Goal: Task Accomplishment & Management: Complete application form

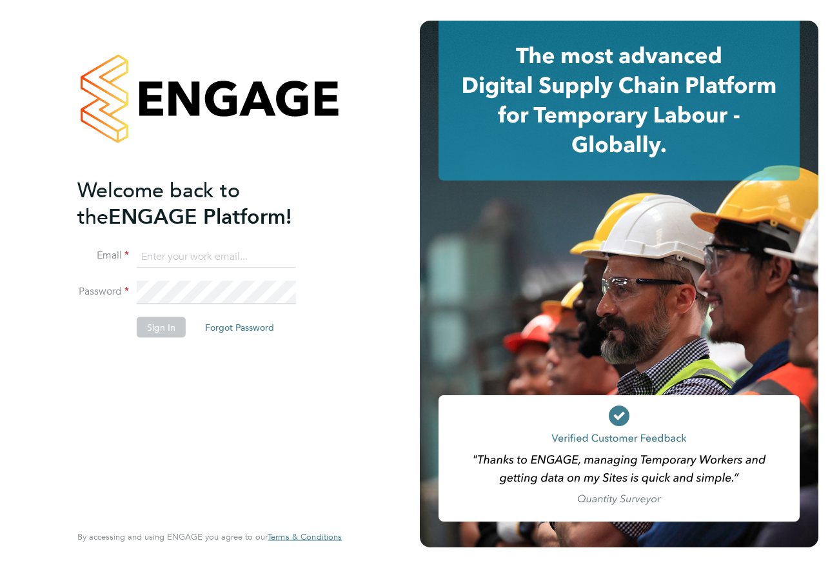
type input "jspencer@spheresolutions.co.uk"
click at [150, 320] on button "Sign In" at bounding box center [161, 327] width 49 height 21
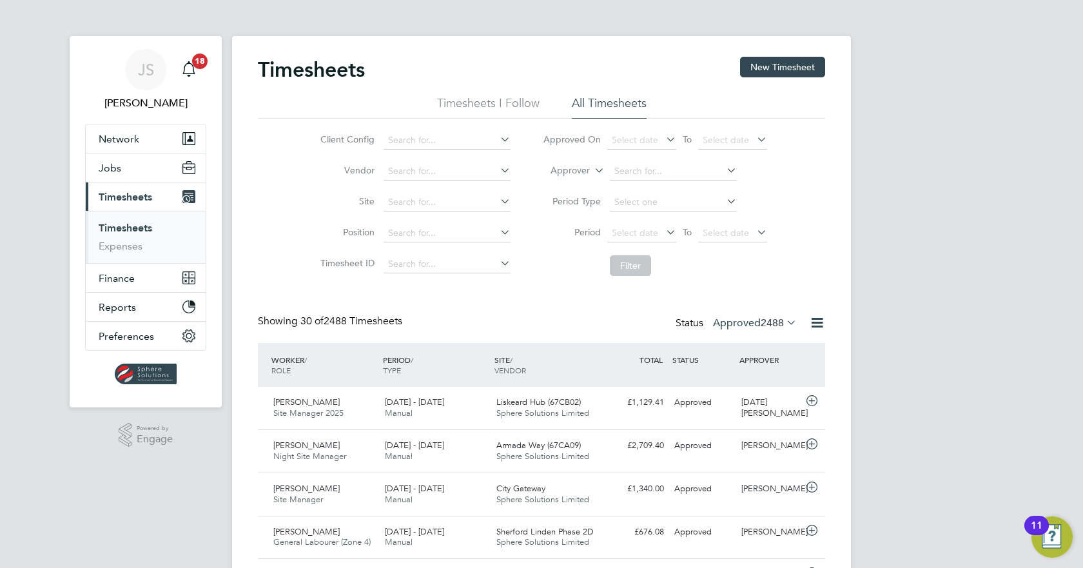
click at [778, 326] on span "2488" at bounding box center [772, 323] width 23 height 13
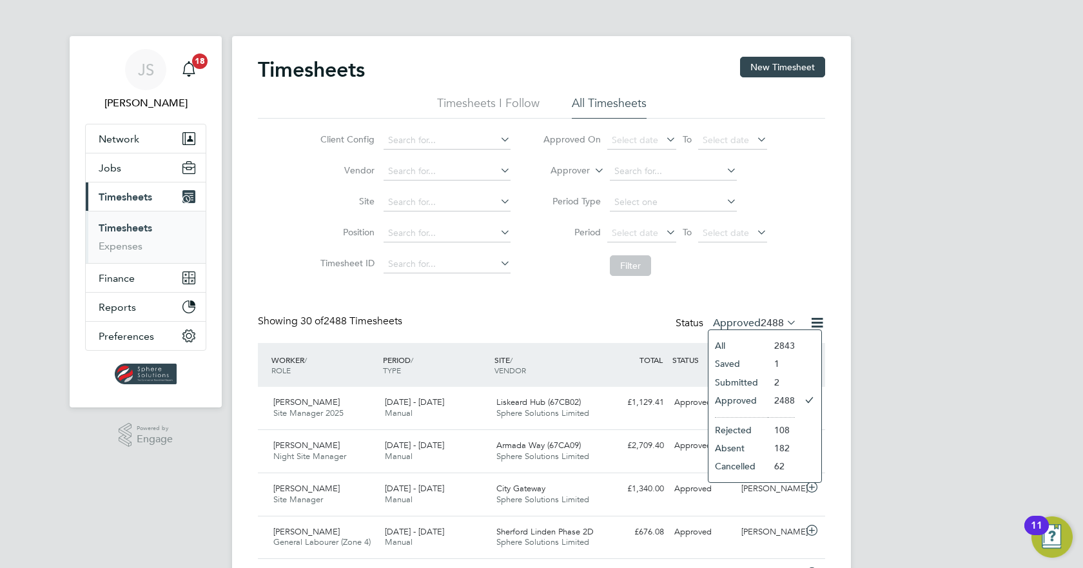
click at [754, 383] on li "Submitted" at bounding box center [738, 382] width 59 height 18
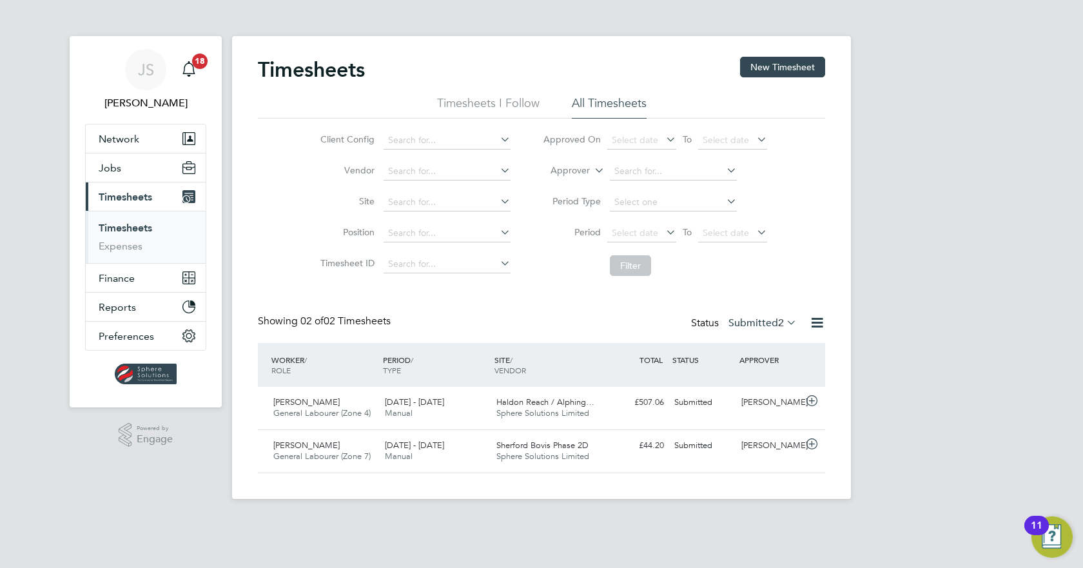
click at [760, 310] on div "Timesheets New Timesheet Timesheets I Follow All Timesheets Client Config Vendo…" at bounding box center [541, 265] width 567 height 417
click at [758, 320] on label "Submitted 2" at bounding box center [763, 323] width 68 height 13
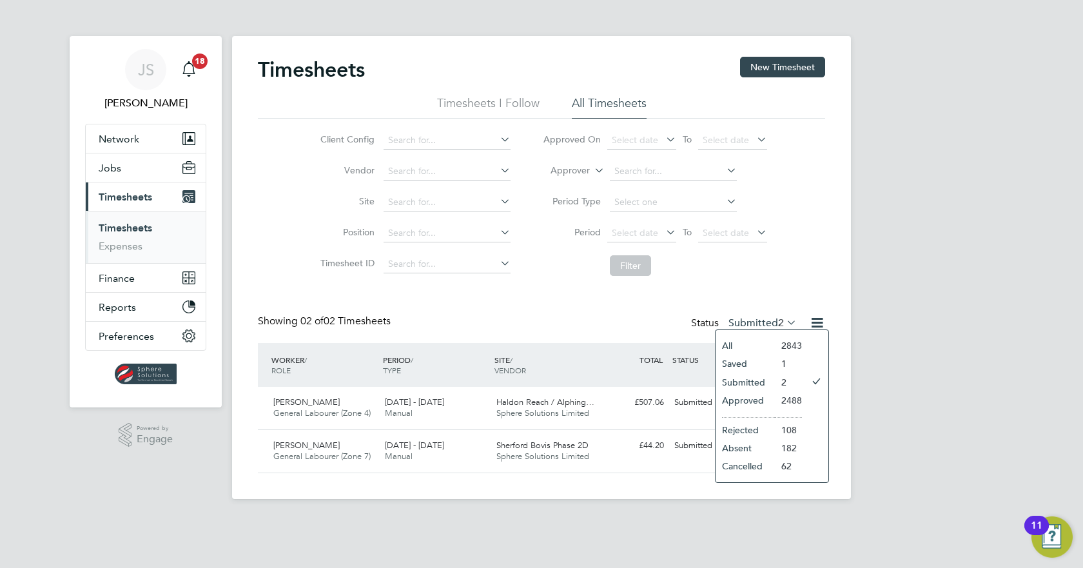
click at [762, 399] on li "Approved" at bounding box center [745, 400] width 59 height 18
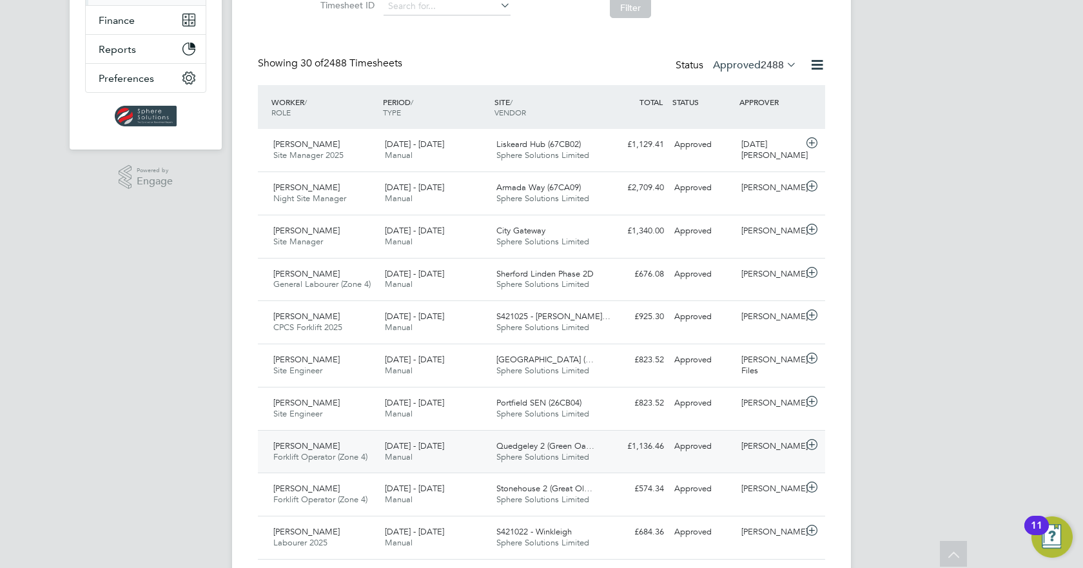
click at [622, 454] on div "£1,136.46 Approved" at bounding box center [635, 446] width 67 height 21
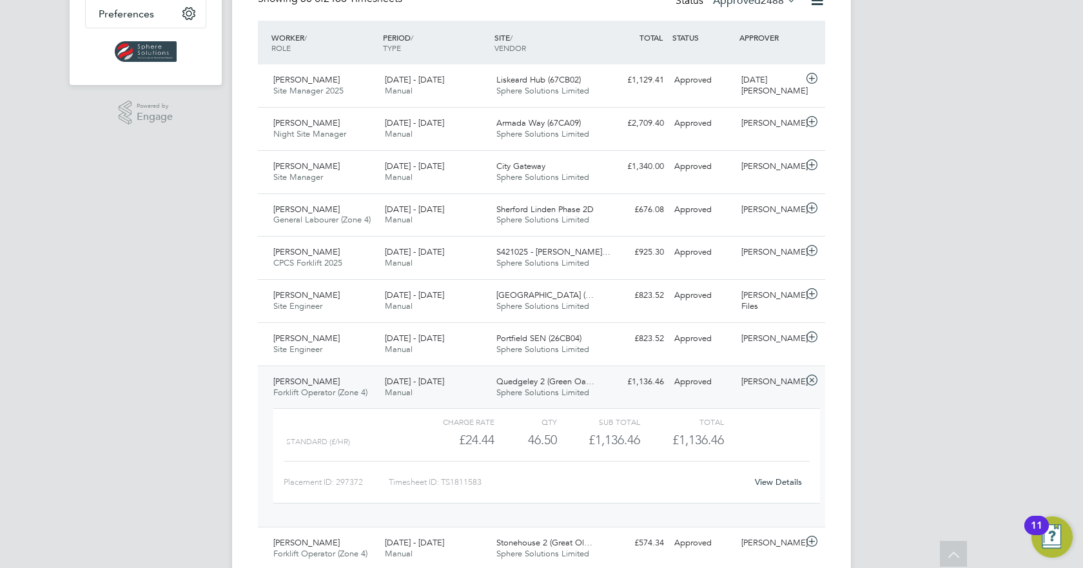
click at [775, 484] on link "View Details" at bounding box center [778, 482] width 47 height 11
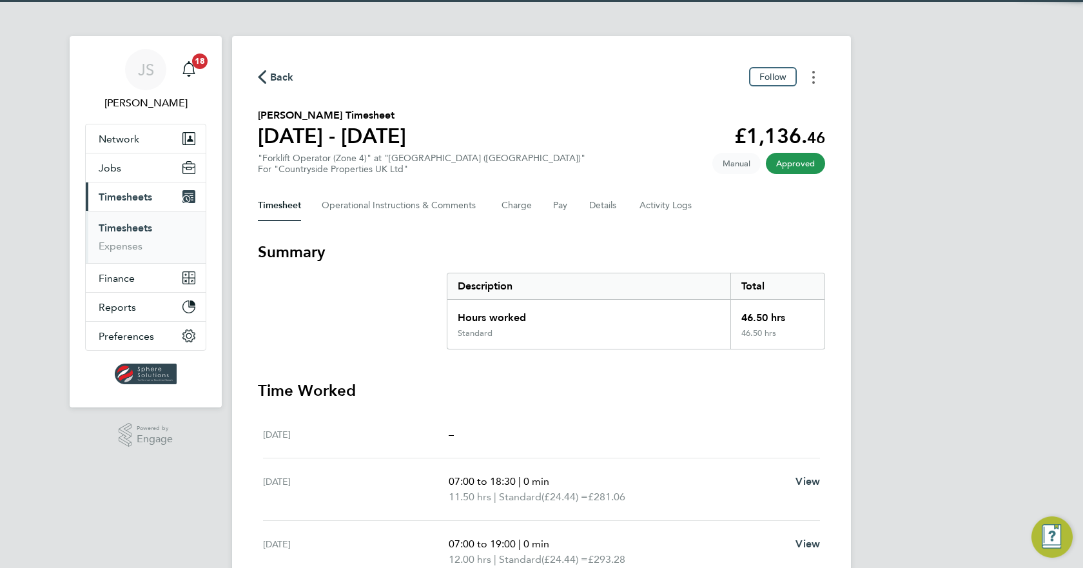
click at [812, 80] on icon "Timesheets Menu" at bounding box center [813, 77] width 3 height 13
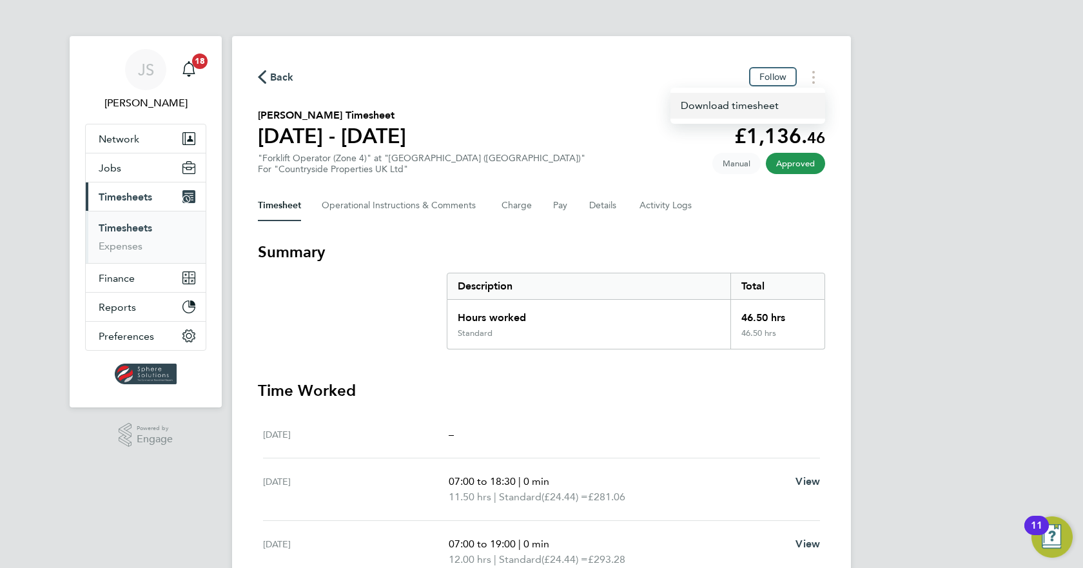
click at [790, 99] on div "Download timesheet" at bounding box center [748, 106] width 155 height 36
click at [755, 99] on link "Download timesheet" at bounding box center [748, 106] width 155 height 26
click at [133, 232] on link "Timesheets" at bounding box center [126, 228] width 54 height 12
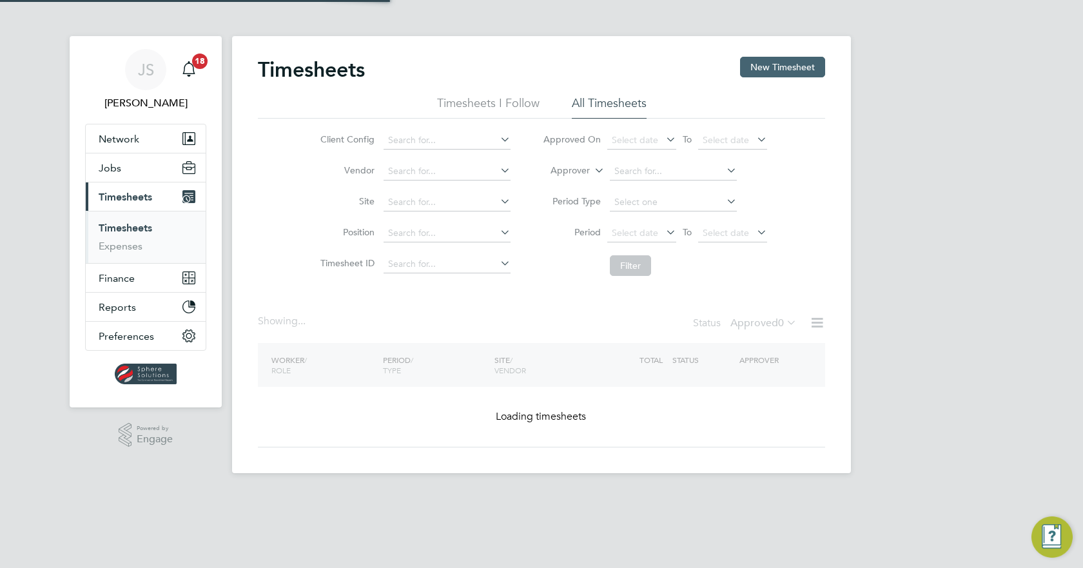
click at [773, 67] on button "New Timesheet" at bounding box center [782, 67] width 85 height 21
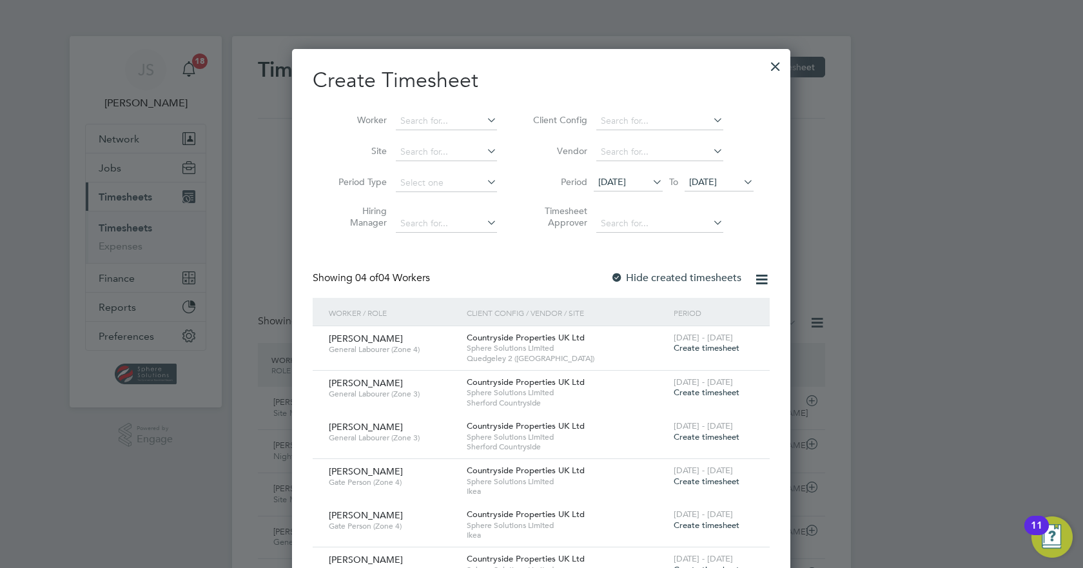
click at [696, 179] on span "25 Aug 2025" at bounding box center [703, 182] width 28 height 12
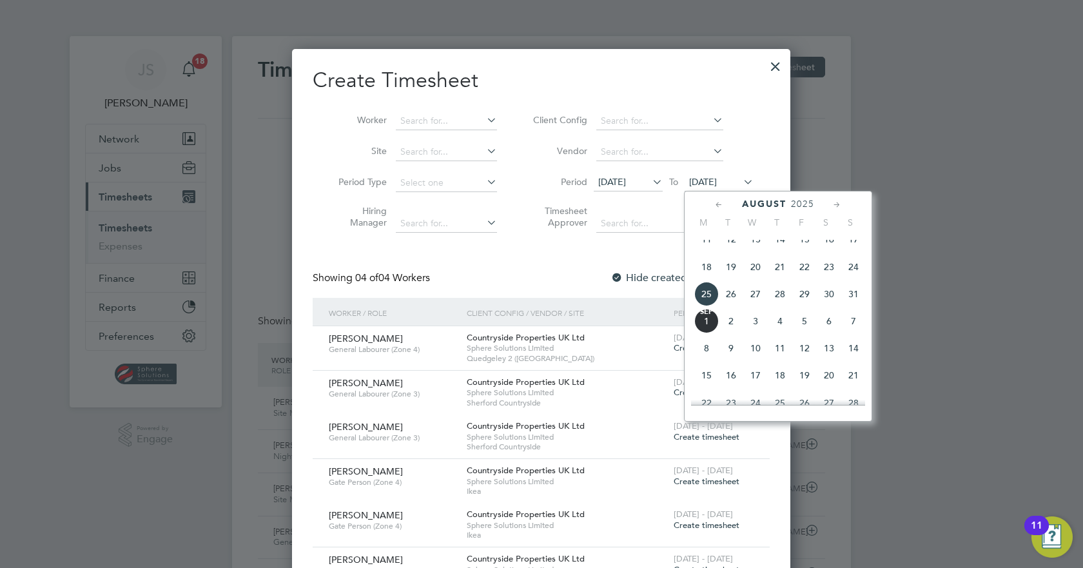
click at [852, 306] on span "31" at bounding box center [854, 294] width 25 height 25
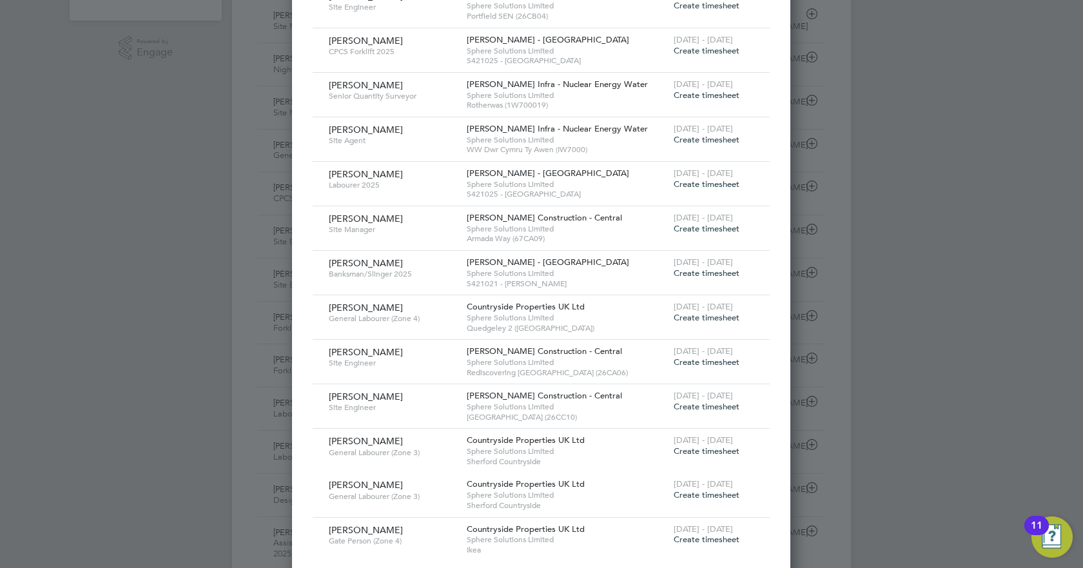
click at [712, 322] on span "Create timesheet" at bounding box center [707, 317] width 66 height 11
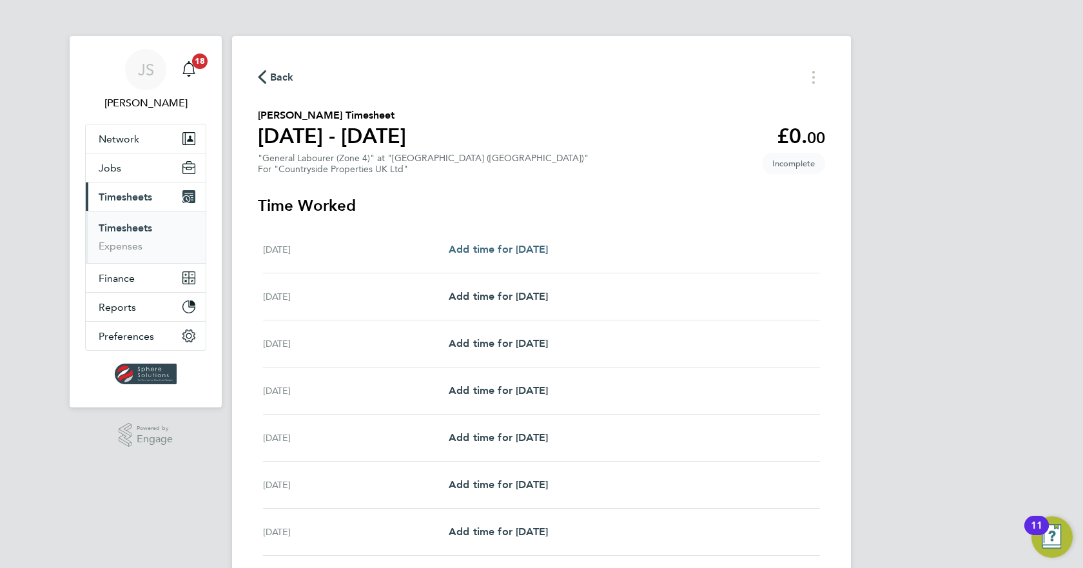
click at [521, 257] on link "Add time for Mon 25 Aug" at bounding box center [498, 249] width 99 height 15
select select "30"
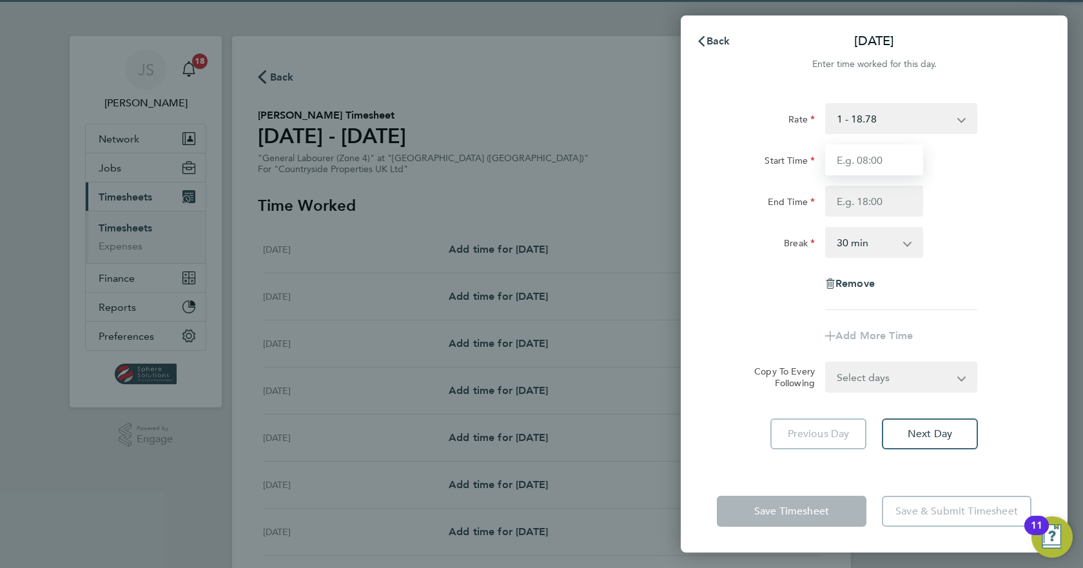
click at [866, 159] on input "Start Time" at bounding box center [874, 159] width 98 height 31
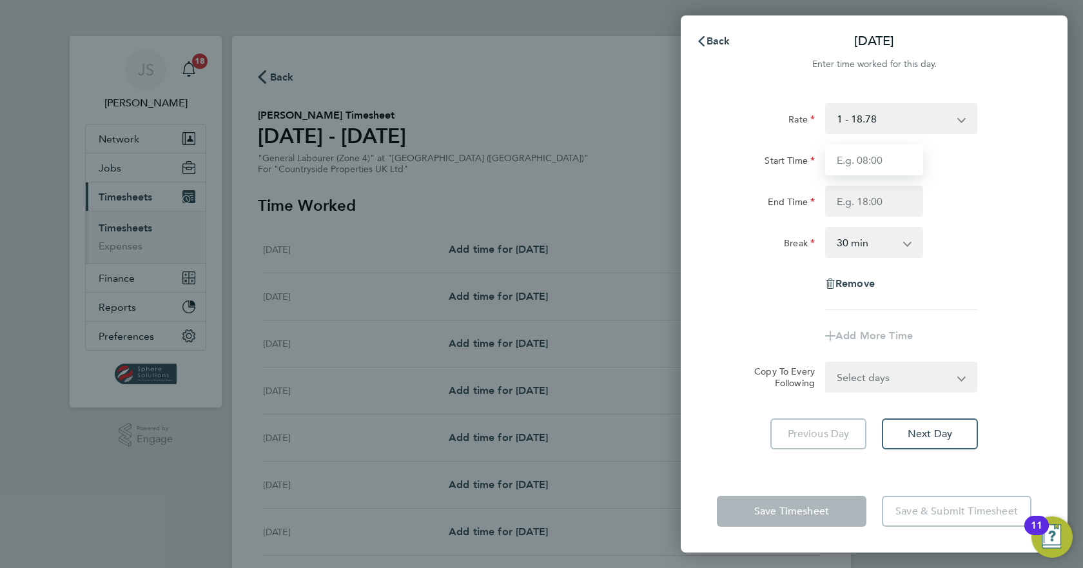
type input "07:30"
click at [861, 203] on input "End Time" at bounding box center [874, 201] width 98 height 31
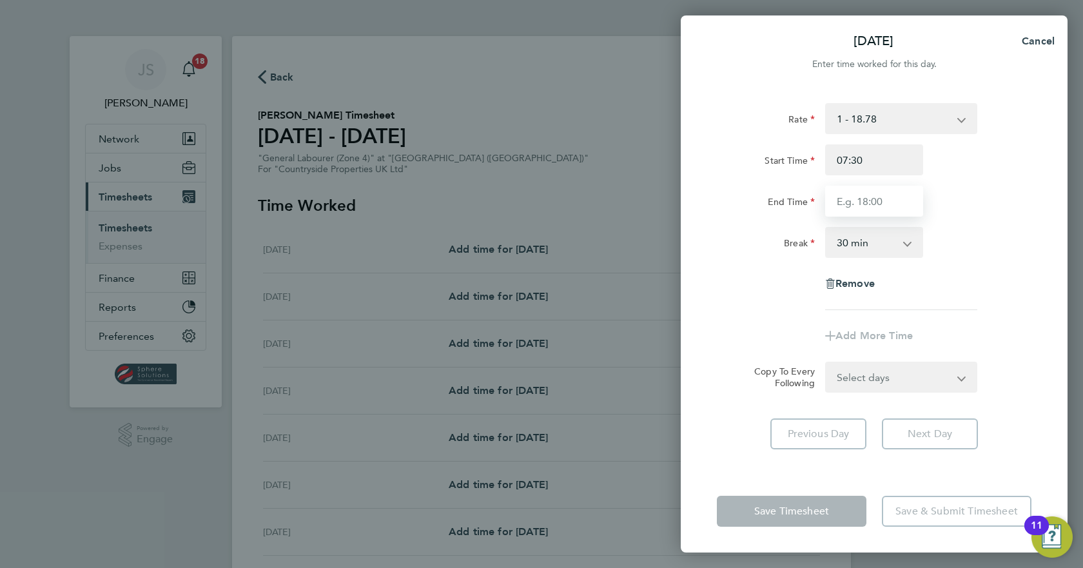
type input "17:30"
click at [869, 243] on select "0 min 15 min 30 min 45 min 60 min 75 min 90 min" at bounding box center [867, 242] width 80 height 28
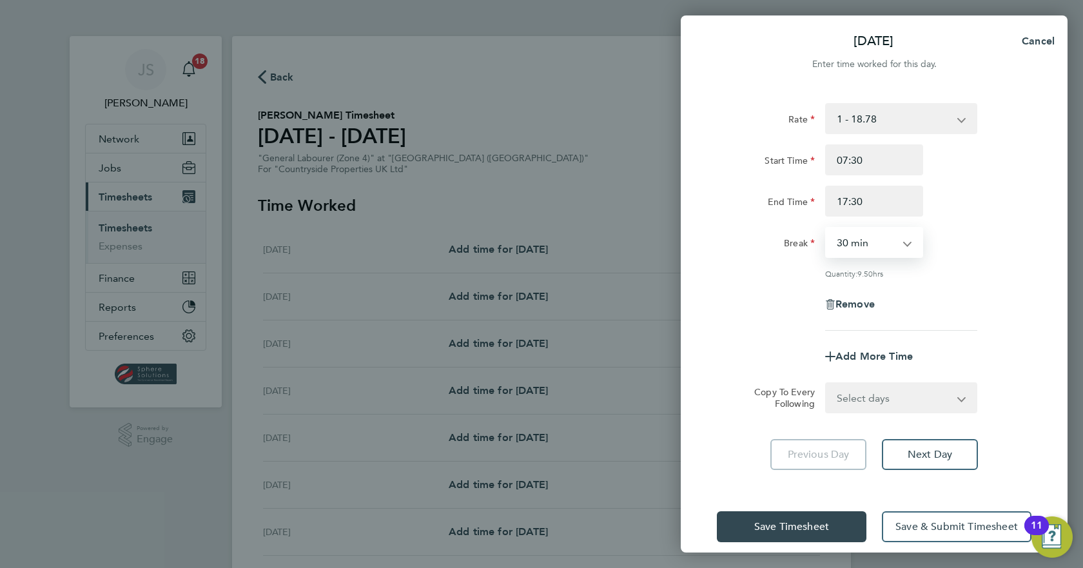
click at [957, 231] on div "Break 0 min 15 min 30 min 45 min 60 min 75 min 90 min" at bounding box center [874, 242] width 325 height 31
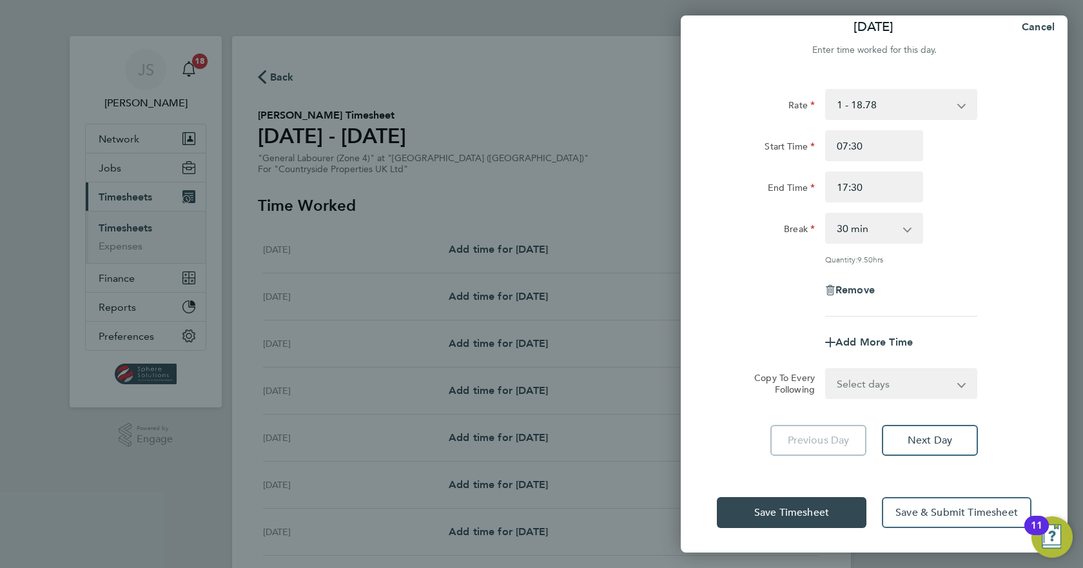
click at [891, 384] on select "Select days Day Weekday (Mon-Fri) Weekend (Sat-Sun) Tuesday Wednesday Thursday …" at bounding box center [894, 383] width 135 height 28
select select "WEEKDAY"
click at [827, 369] on select "Select days Day Weekday (Mon-Fri) Weekend (Sat-Sun) Tuesday Wednesday Thursday …" at bounding box center [894, 383] width 135 height 28
select select "2025-08-31"
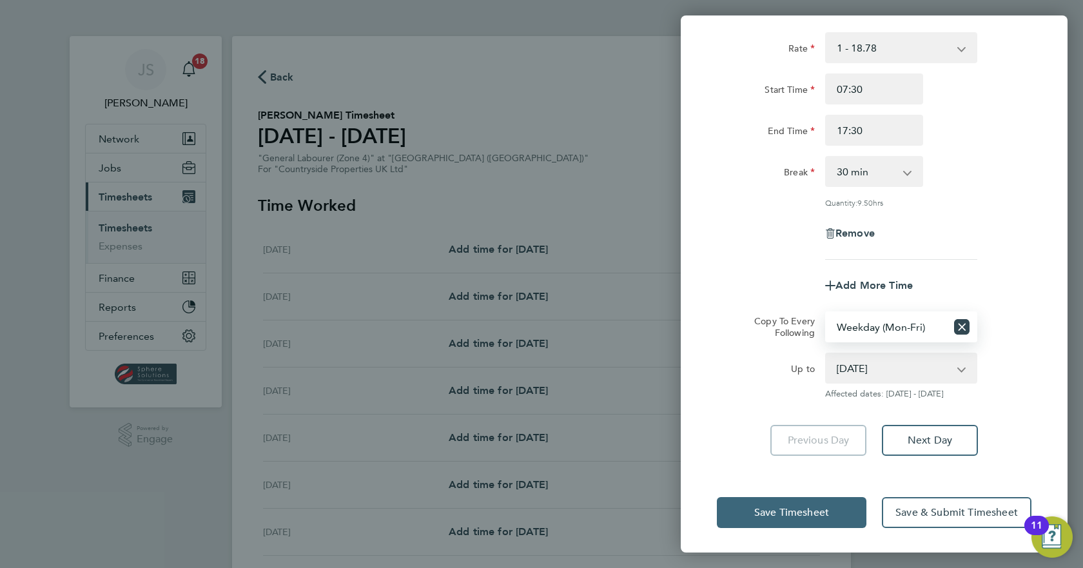
click at [838, 507] on button "Save Timesheet" at bounding box center [792, 512] width 150 height 31
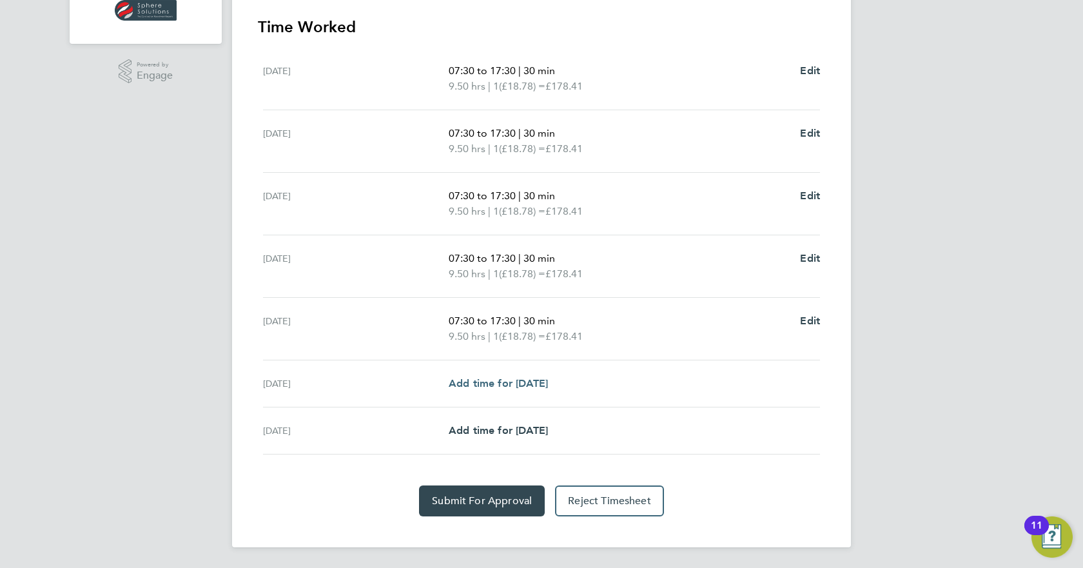
click at [525, 384] on span "Add time for Sat 30 Aug" at bounding box center [498, 383] width 99 height 12
select select "30"
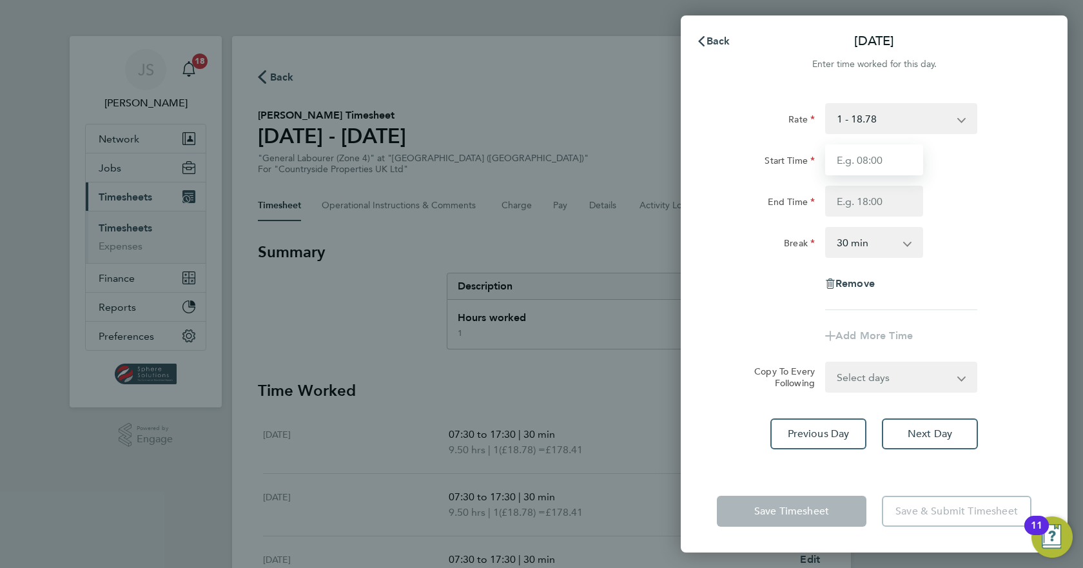
click at [852, 154] on input "Start Time" at bounding box center [874, 159] width 98 height 31
type input "07:30"
click at [862, 202] on input "End Time" at bounding box center [874, 201] width 98 height 31
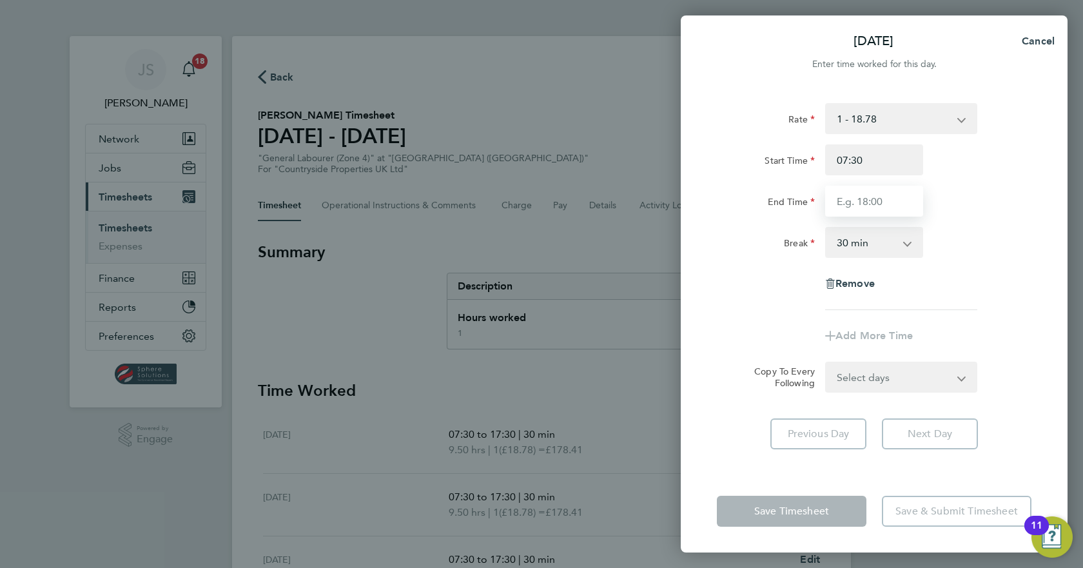
type input "15:00"
click at [965, 257] on div "Break 0 min 15 min 30 min 45 min 60 min 75 min 90 min" at bounding box center [874, 242] width 325 height 31
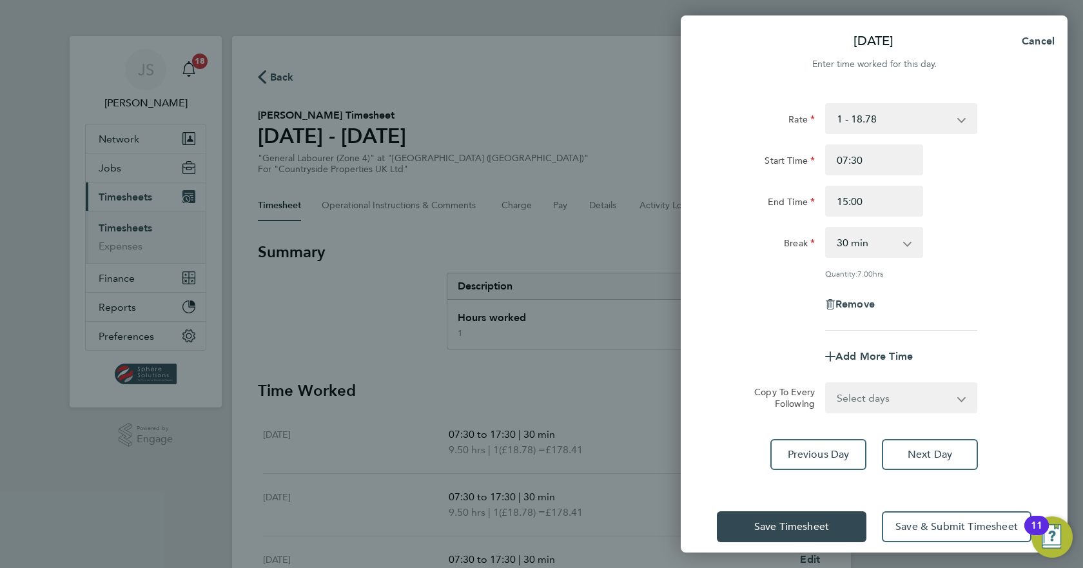
click at [900, 248] on select "0 min 15 min 30 min 45 min 60 min 75 min 90 min" at bounding box center [867, 242] width 80 height 28
select select "0"
click at [827, 228] on select "0 min 15 min 30 min 45 min 60 min 75 min 90 min" at bounding box center [867, 242] width 80 height 28
click at [974, 244] on div "Break 0 min 15 min 30 min 45 min 60 min 75 min 90 min" at bounding box center [874, 242] width 325 height 31
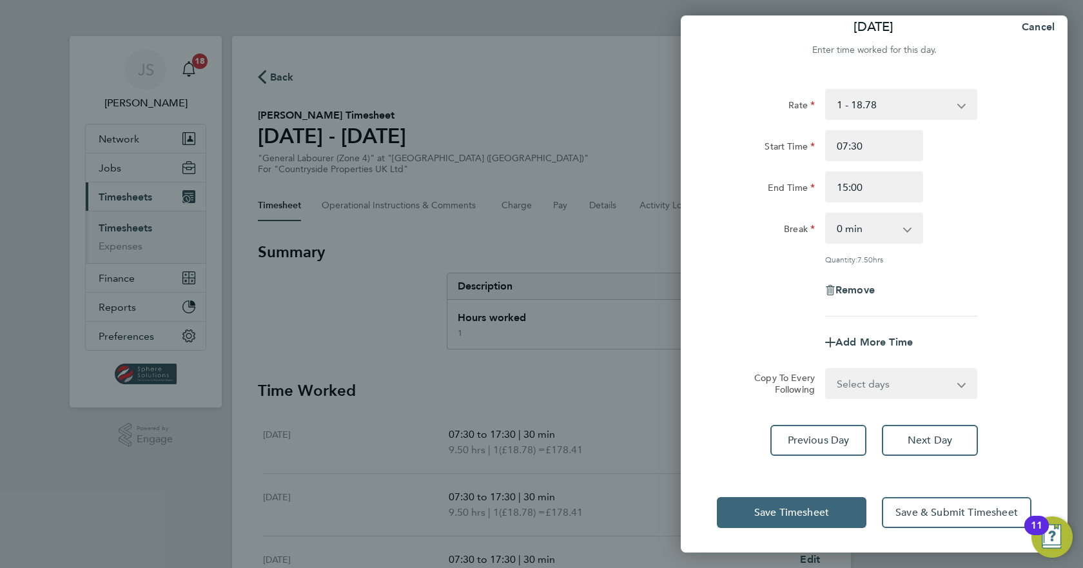
click at [805, 517] on span "Save Timesheet" at bounding box center [791, 512] width 75 height 13
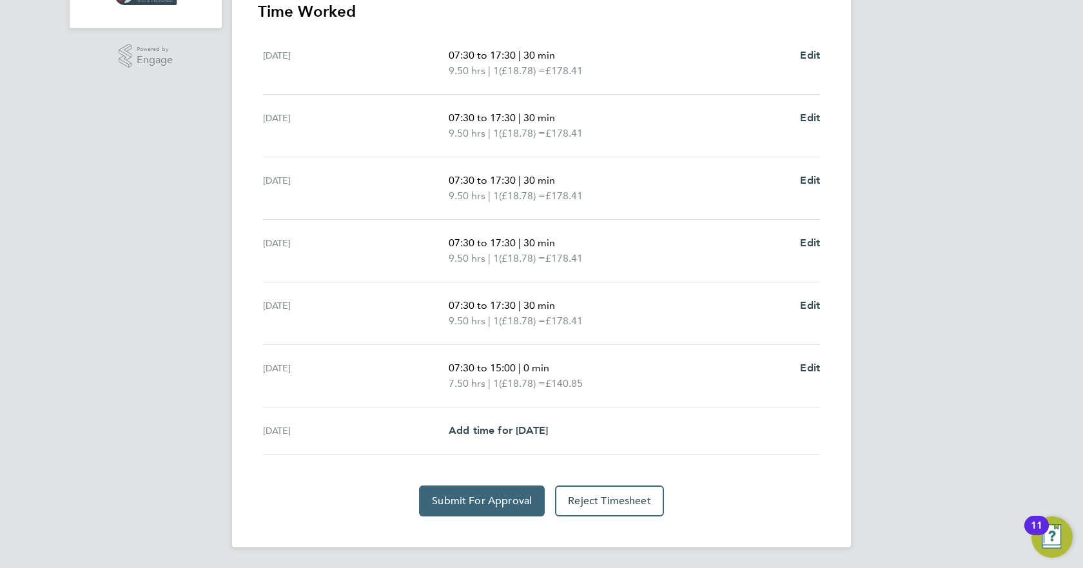
click at [518, 507] on button "Submit For Approval" at bounding box center [482, 501] width 126 height 31
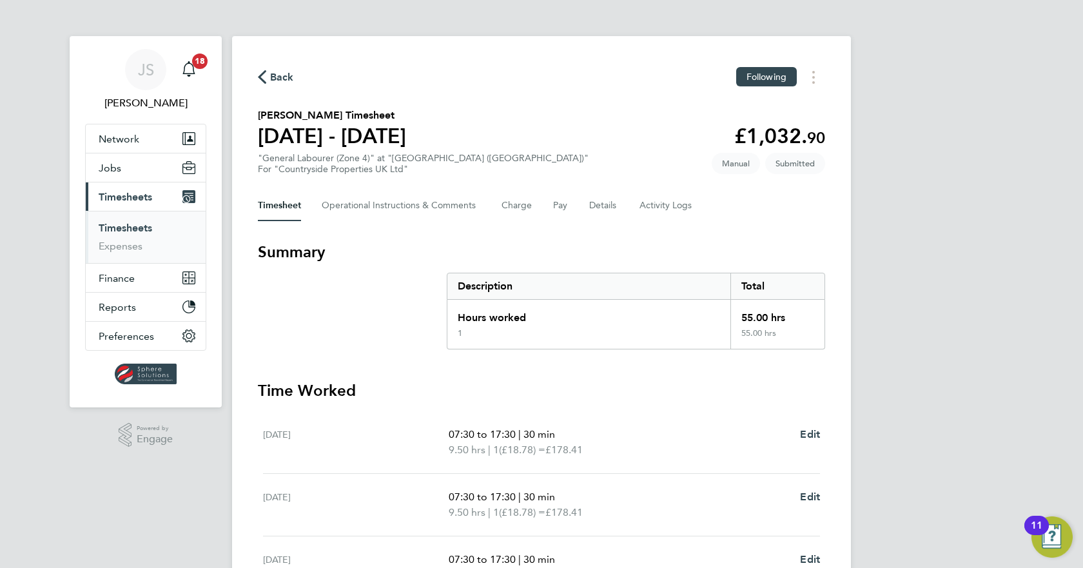
click at [119, 226] on link "Timesheets" at bounding box center [126, 228] width 54 height 12
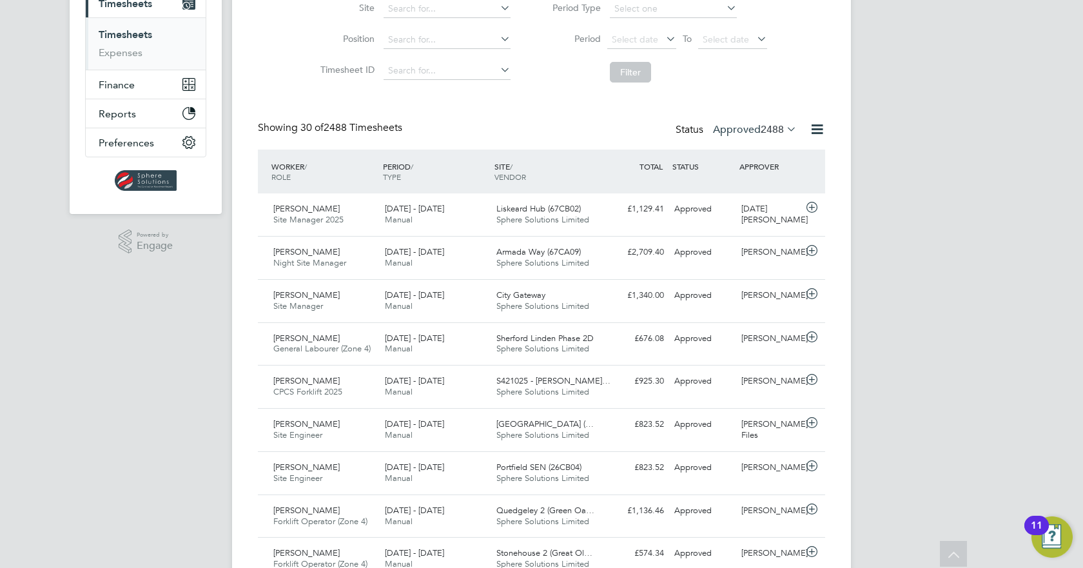
click at [720, 134] on label "Approved 2488" at bounding box center [755, 129] width 84 height 13
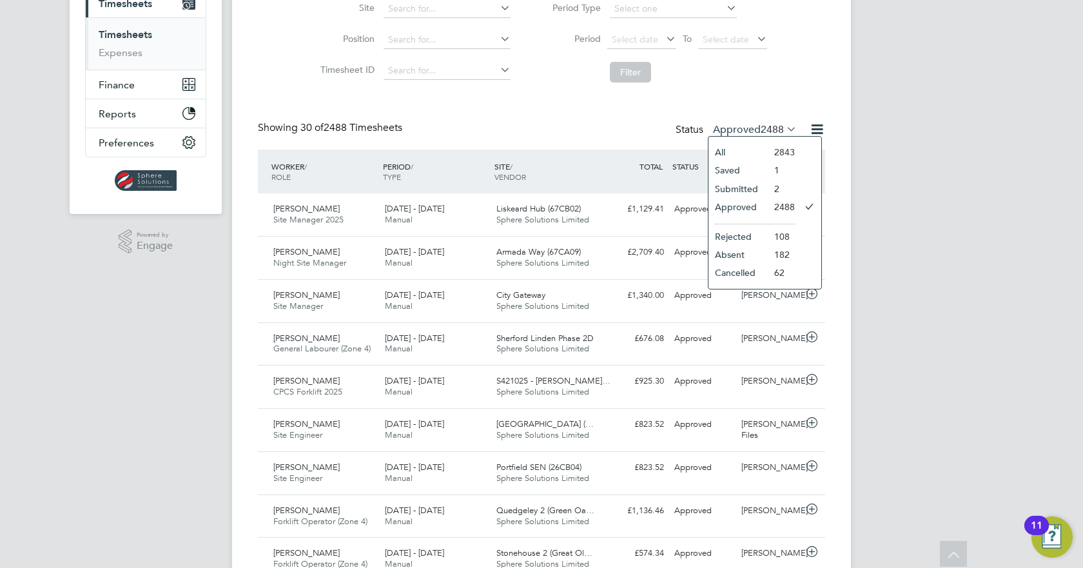
click at [730, 190] on li "Submitted" at bounding box center [738, 189] width 59 height 18
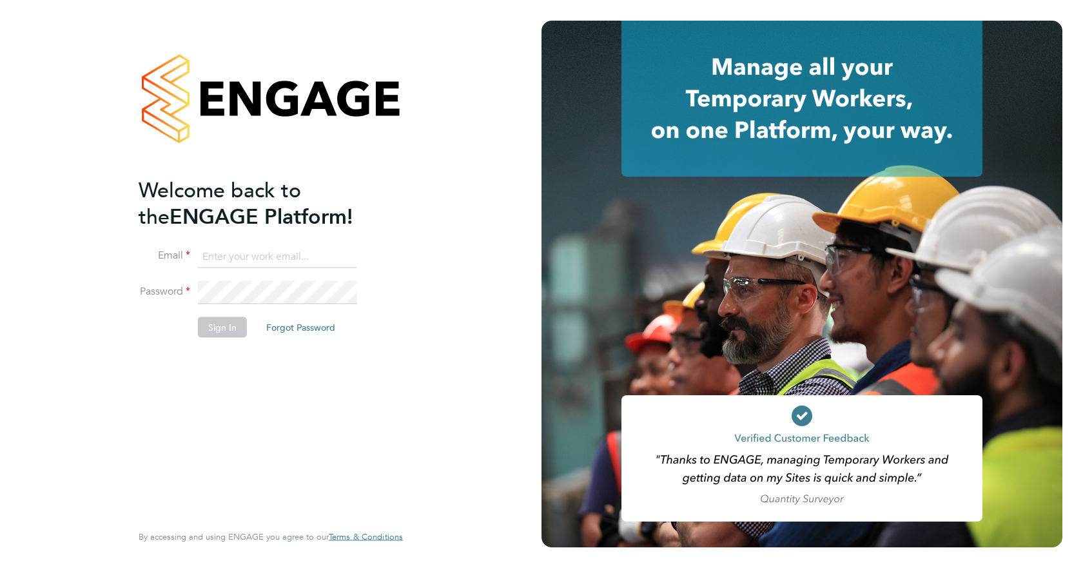
type input "jspencer@spheresolutions.co.uk"
click at [226, 324] on button "Sign In" at bounding box center [222, 327] width 49 height 21
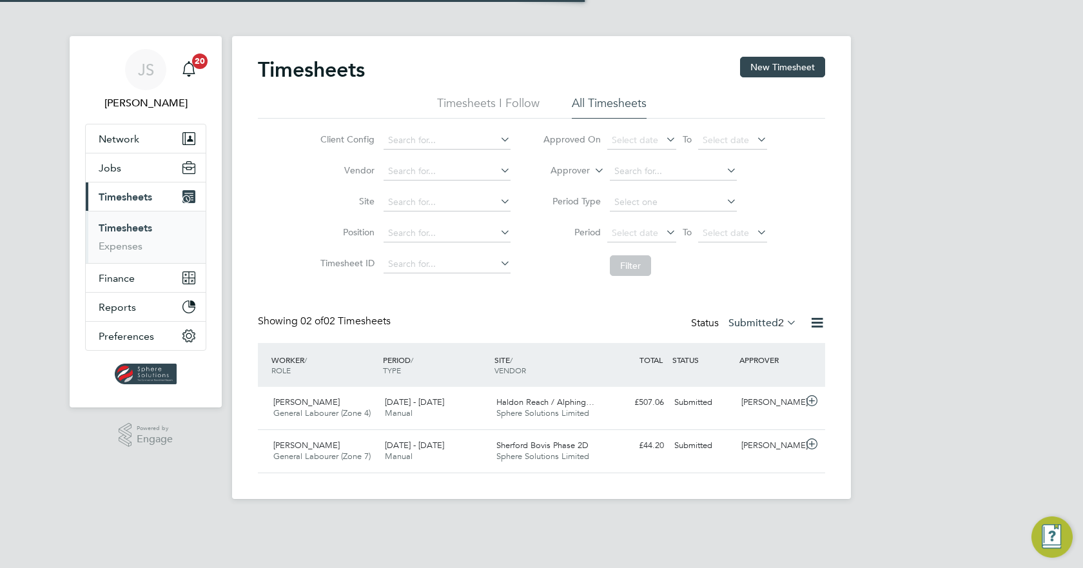
scroll to position [33, 112]
click at [765, 321] on label "Submitted 2" at bounding box center [763, 323] width 68 height 13
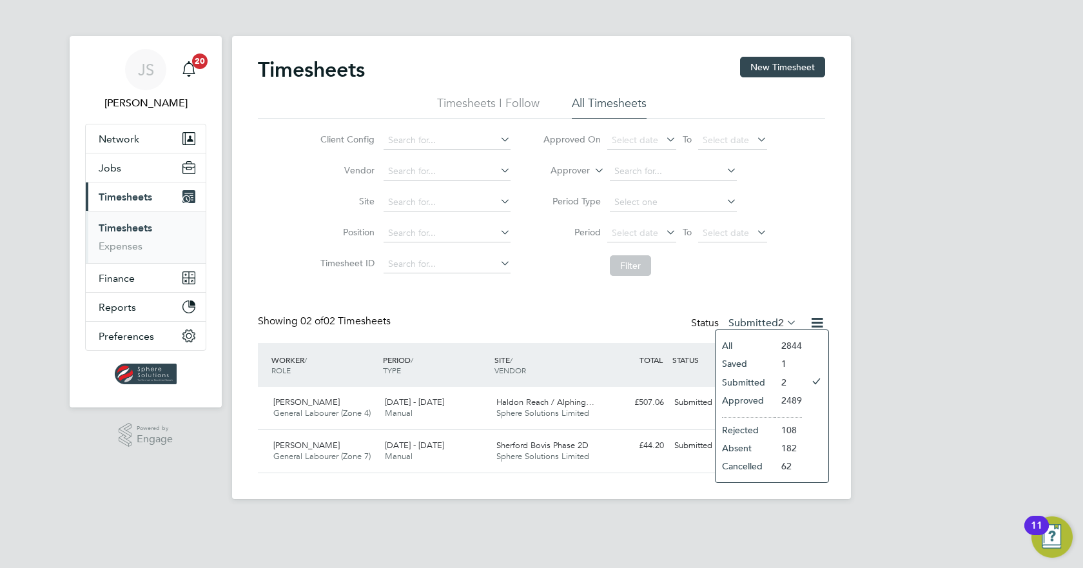
click at [752, 400] on li "Approved" at bounding box center [745, 400] width 59 height 18
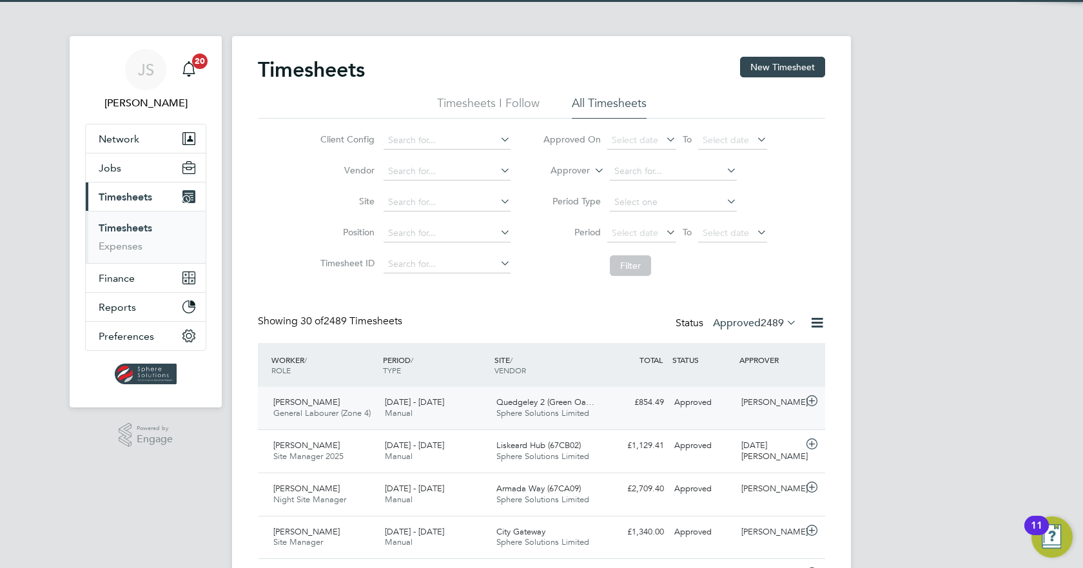
scroll to position [0, 0]
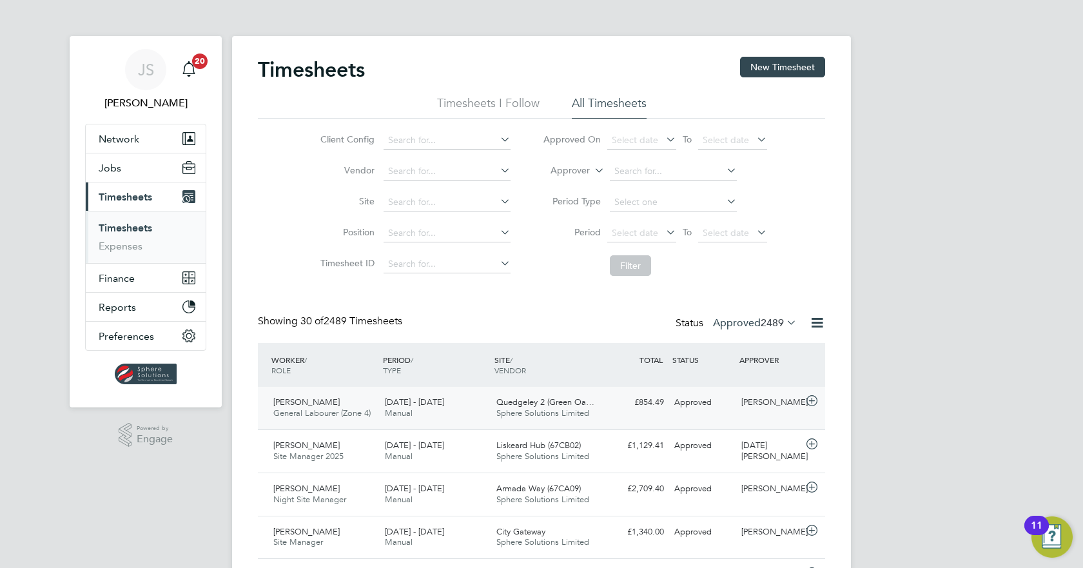
click at [714, 416] on div "Jeem Ali General Labourer (Zone 4) 25 - 31 Aug 2025 25 - 31 Aug 2025 Manual Que…" at bounding box center [541, 408] width 567 height 43
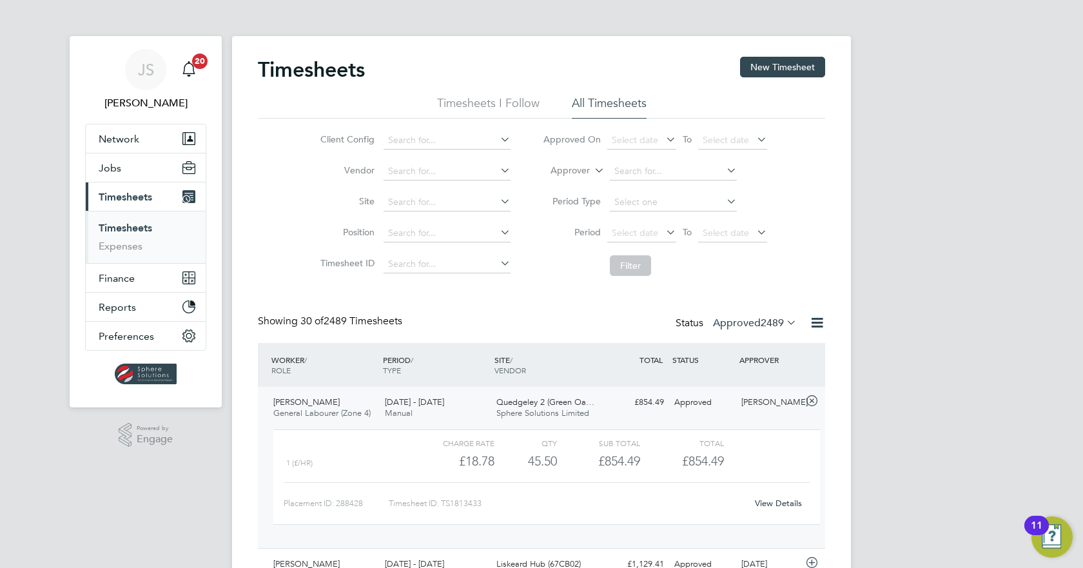
click at [767, 502] on link "View Details" at bounding box center [778, 503] width 47 height 11
click at [627, 412] on div "£854.49 Approved" at bounding box center [635, 402] width 67 height 21
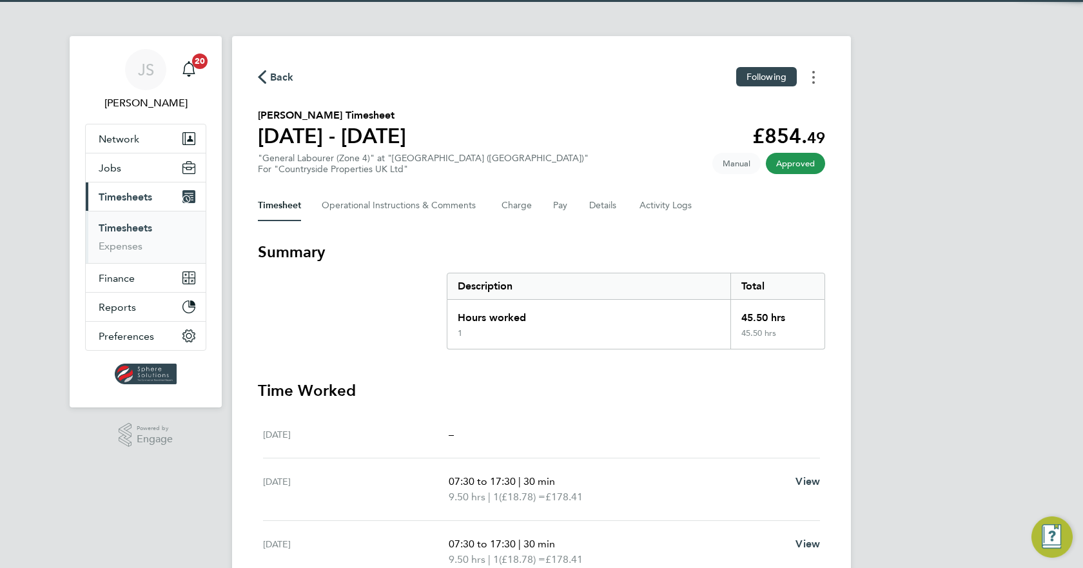
click at [816, 79] on button "Timesheets Menu" at bounding box center [813, 77] width 23 height 20
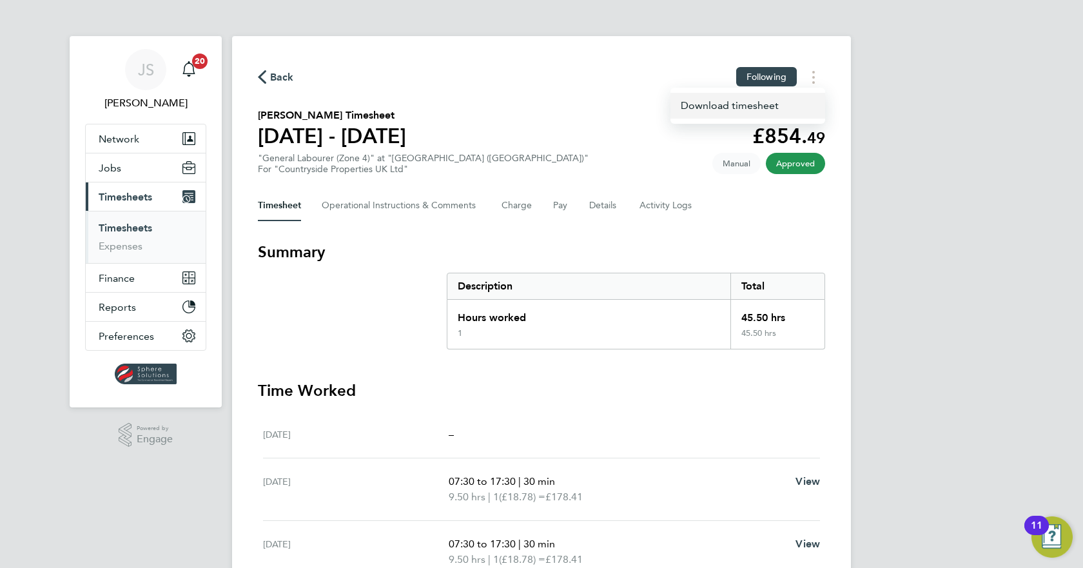
click at [765, 110] on link "Download timesheet" at bounding box center [748, 106] width 155 height 26
